Goal: Communication & Community: Answer question/provide support

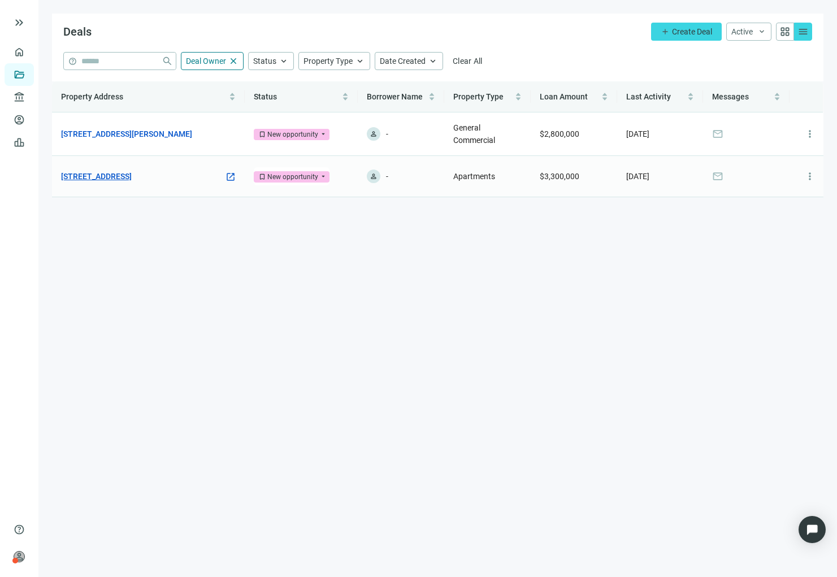
click at [125, 170] on link "[STREET_ADDRESS]" at bounding box center [96, 176] width 71 height 12
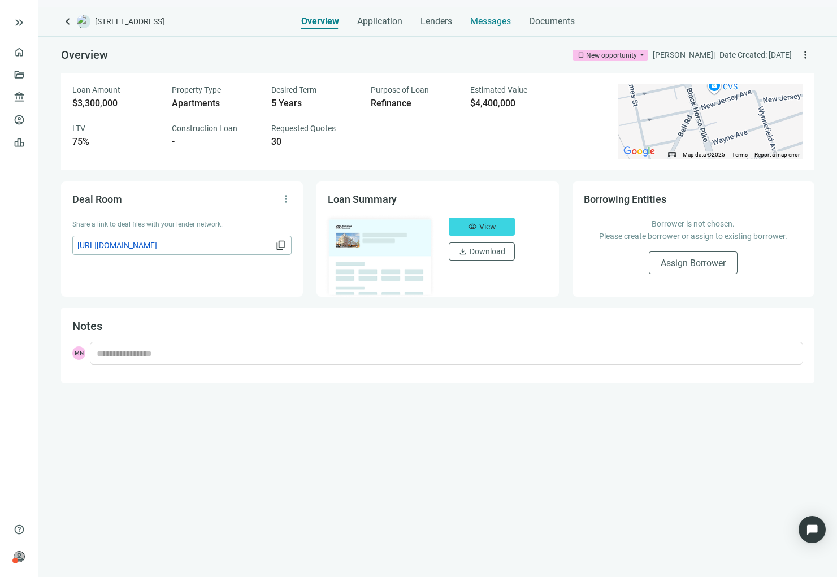
click at [494, 18] on span "Messages" at bounding box center [490, 21] width 41 height 11
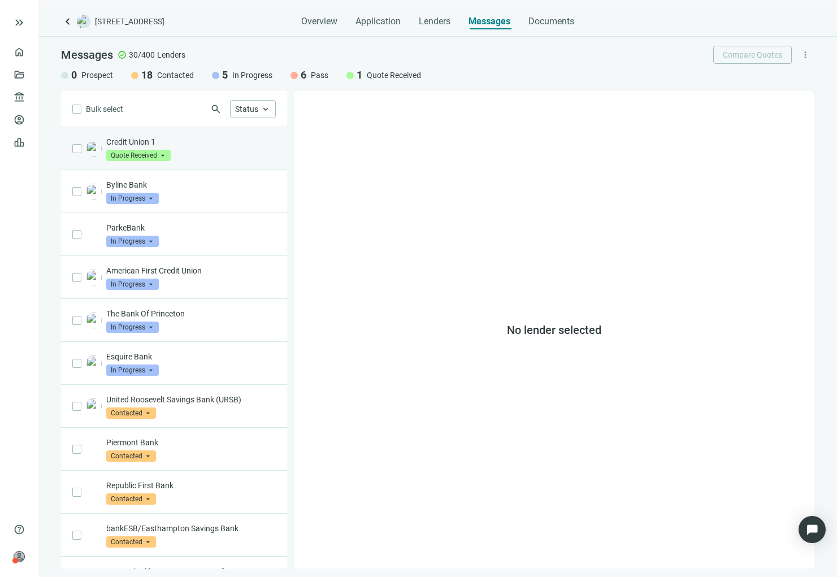
click at [169, 149] on span at bounding box center [138, 155] width 64 height 17
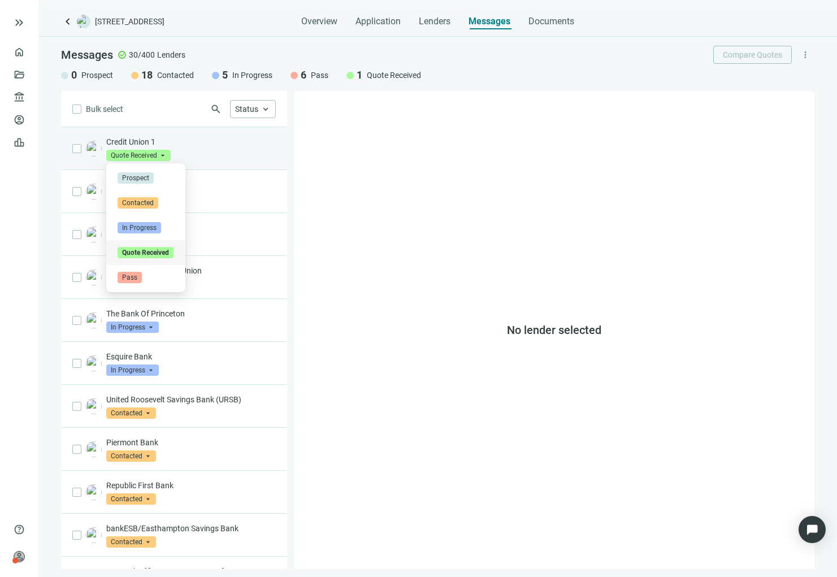
click at [215, 147] on p "Credit Union 1" at bounding box center [191, 141] width 170 height 11
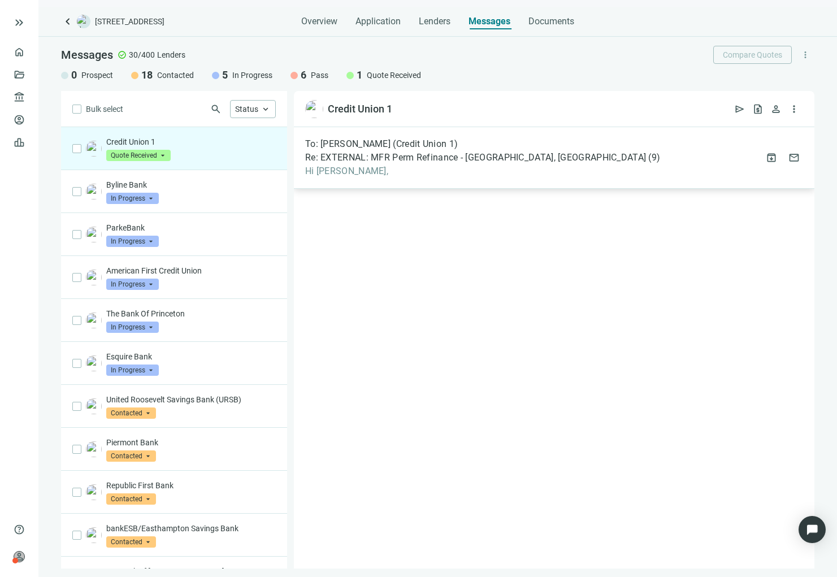
click at [383, 157] on span "Re: EXTERNAL: MFR Perm Refinance - [GEOGRAPHIC_DATA], [GEOGRAPHIC_DATA]" at bounding box center [475, 157] width 341 height 11
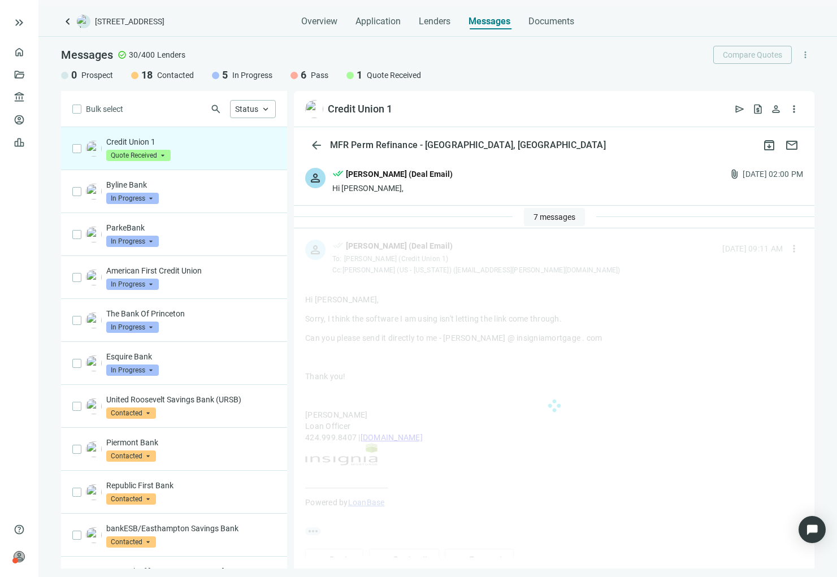
click at [560, 216] on span "7 messages" at bounding box center [554, 216] width 42 height 9
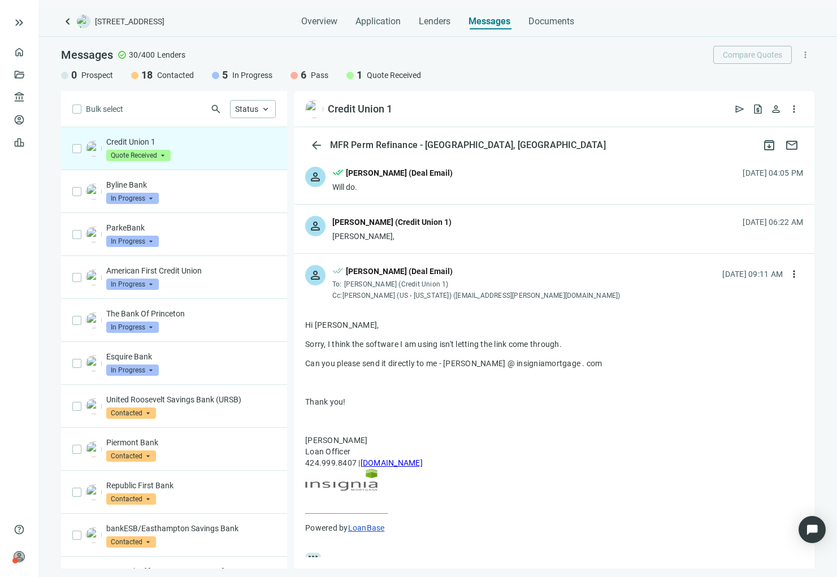
scroll to position [291, 0]
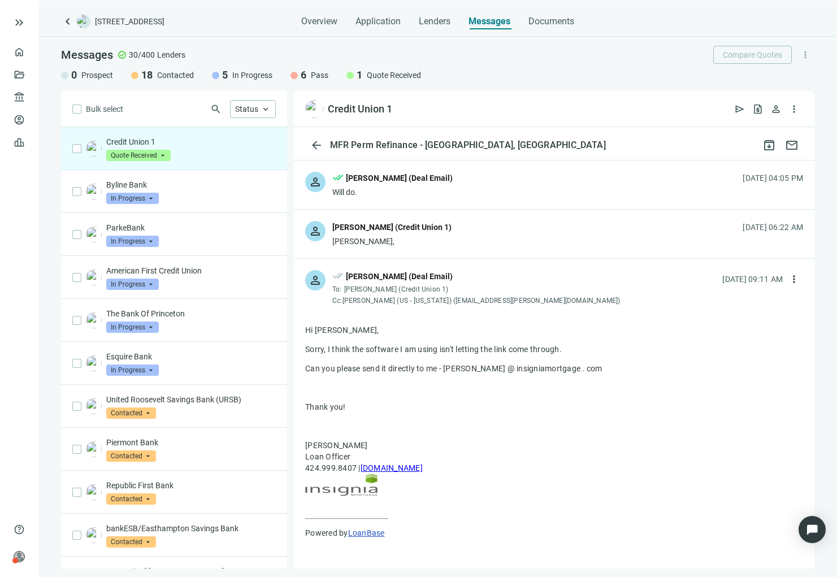
click at [470, 237] on div "person [PERSON_NAME] (Credit Union 1) [PERSON_NAME], [DATE] 06:22 AM" at bounding box center [554, 234] width 520 height 49
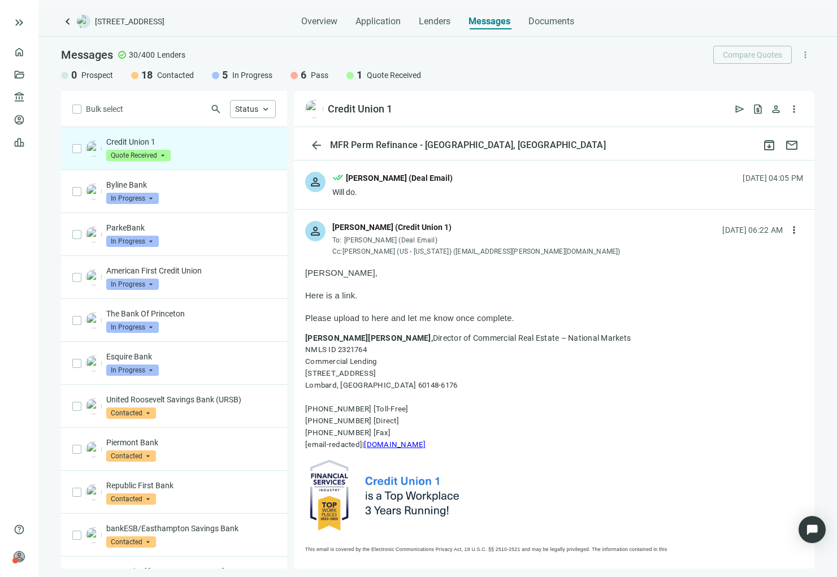
click at [348, 296] on span "Here is a link." at bounding box center [331, 295] width 53 height 9
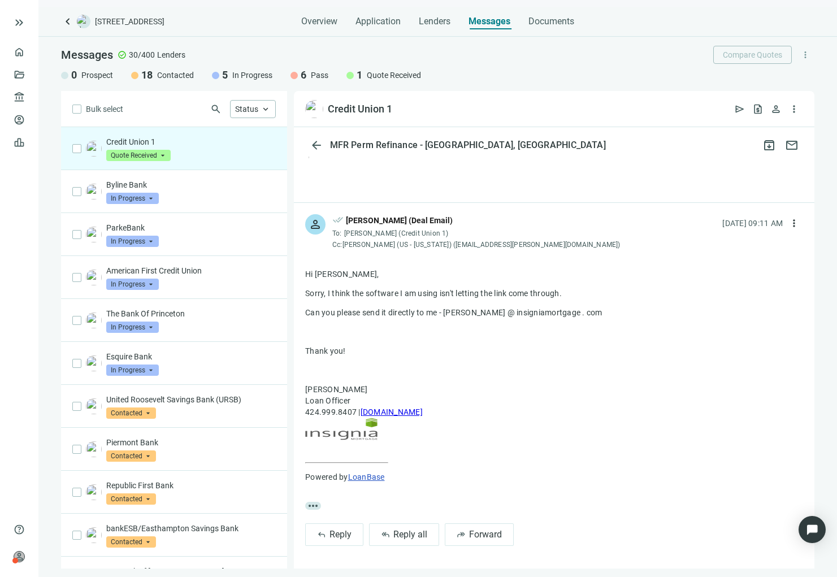
scroll to position [3396, 0]
click at [333, 22] on span "Overview" at bounding box center [319, 21] width 36 height 11
